Goal: Task Accomplishment & Management: Manage account settings

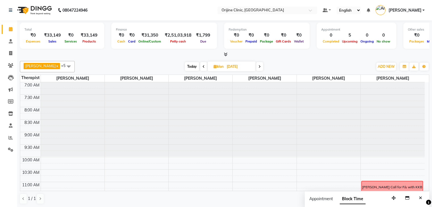
scroll to position [149, 0]
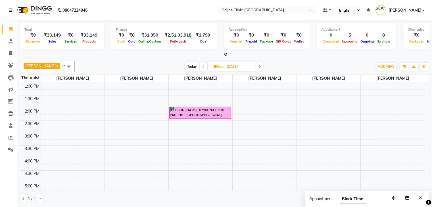
click at [190, 66] on span "Today" at bounding box center [192, 66] width 14 height 9
type input "[DATE]"
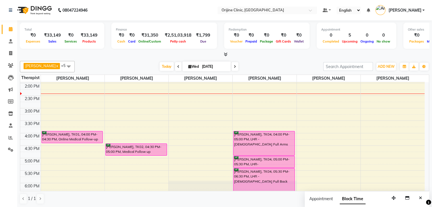
click at [189, 64] on span "Wed" at bounding box center [193, 66] width 13 height 4
select select "9"
select select "2025"
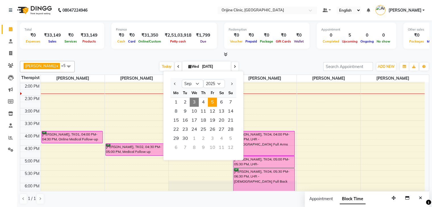
click at [215, 100] on span "5" at bounding box center [212, 102] width 9 height 9
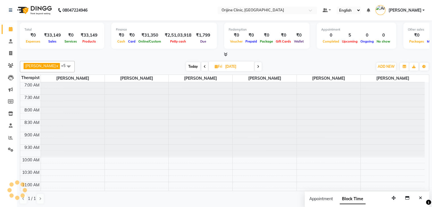
scroll to position [173, 0]
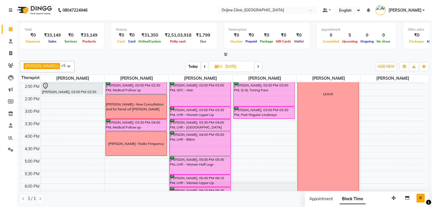
click at [419, 197] on icon "Close" at bounding box center [420, 198] width 3 height 4
click at [202, 65] on span at bounding box center [204, 66] width 7 height 9
type input "[DATE]"
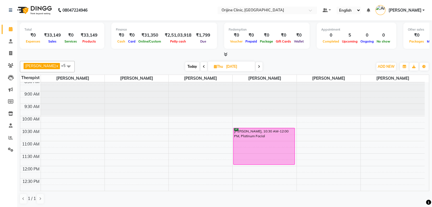
scroll to position [37, 0]
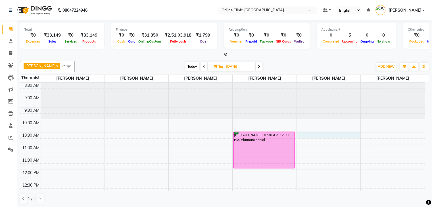
click at [318, 134] on div "7:00 AM 7:30 AM 8:00 AM 8:30 AM 9:00 AM 9:30 AM 10:00 AM 10:30 AM 11:00 AM 11:3…" at bounding box center [222, 207] width 404 height 324
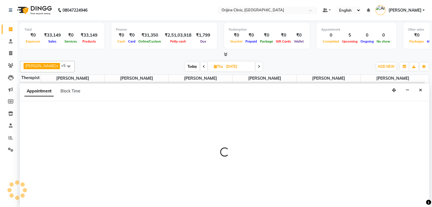
scroll to position [0, 0]
select select "29598"
select select "630"
select select "tentative"
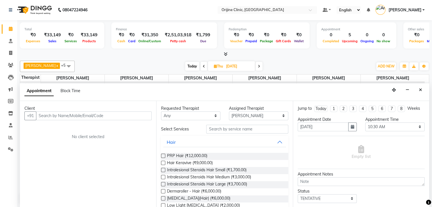
click at [112, 110] on div "Client" at bounding box center [87, 109] width 127 height 6
click at [91, 117] on input "text" at bounding box center [94, 116] width 116 height 9
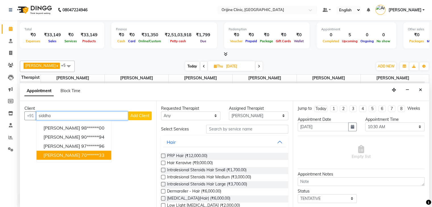
click at [70, 158] on button "[PERSON_NAME] 70******33" at bounding box center [74, 155] width 75 height 9
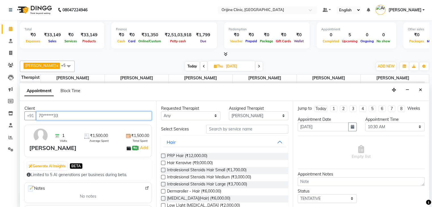
type input "70******33"
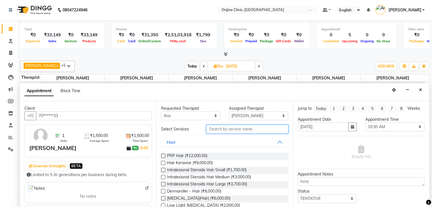
click at [241, 131] on input "text" at bounding box center [247, 129] width 82 height 9
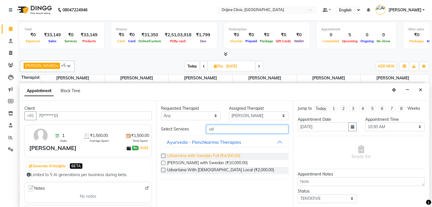
type input "ud"
click at [228, 158] on span "Udvartana with Swedan Full (₹4,500.00)" at bounding box center [203, 156] width 73 height 7
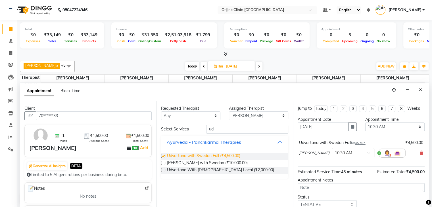
checkbox input "false"
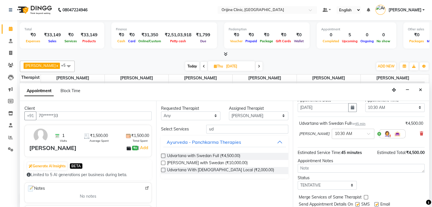
scroll to position [37, 0]
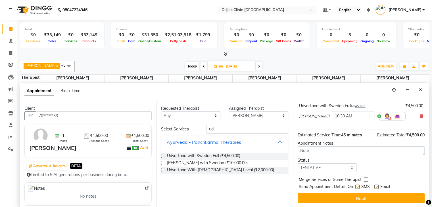
click at [376, 186] on label at bounding box center [376, 187] width 4 height 4
click at [376, 186] on input "checkbox" at bounding box center [376, 188] width 4 height 4
checkbox input "false"
click at [357, 187] on label at bounding box center [357, 187] width 4 height 4
click at [357, 187] on input "checkbox" at bounding box center [357, 188] width 4 height 4
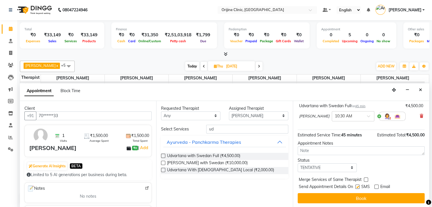
checkbox input "false"
click at [347, 165] on select "Select TENTATIVE CONFIRM UPCOMING" at bounding box center [326, 167] width 59 height 9
select select "confirm booking"
click at [297, 163] on select "Select TENTATIVE CONFIRM UPCOMING" at bounding box center [326, 167] width 59 height 9
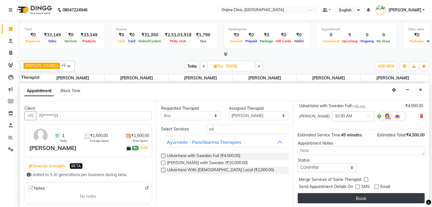
click at [349, 194] on button "Book" at bounding box center [360, 198] width 127 height 10
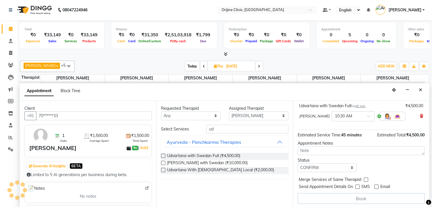
scroll to position [0, 0]
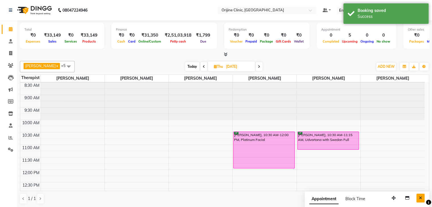
click at [419, 199] on icon "Close" at bounding box center [420, 198] width 3 height 4
